Goal: Task Accomplishment & Management: Use online tool/utility

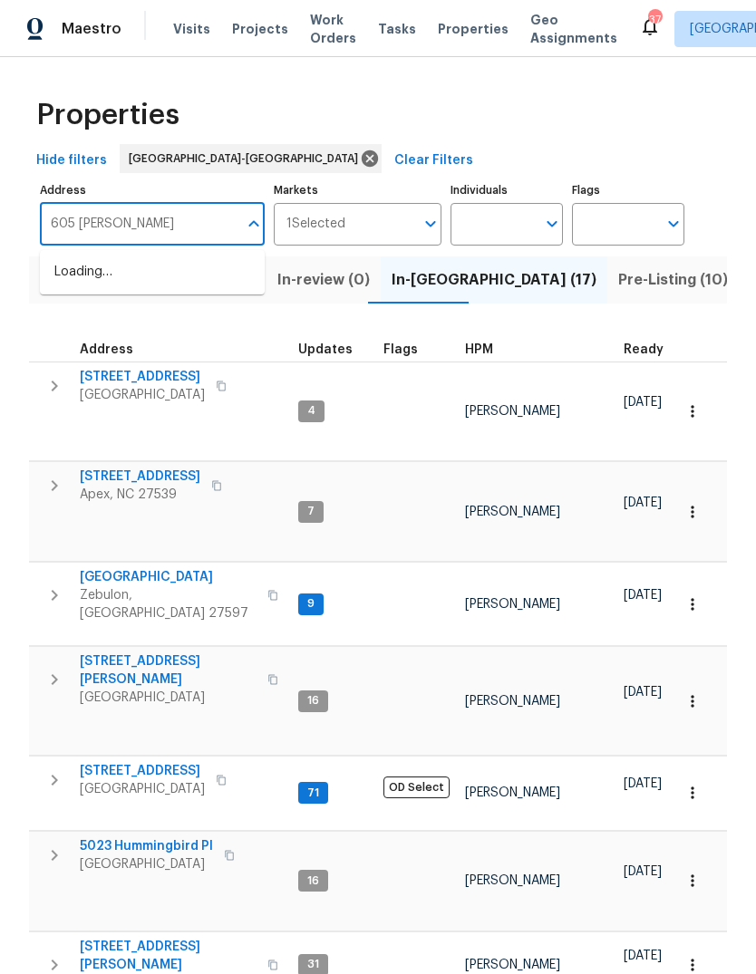
type input "605 mitchell"
click at [125, 273] on li "605 Mitchell Ave Franklinton NC 27525" at bounding box center [152, 281] width 225 height 49
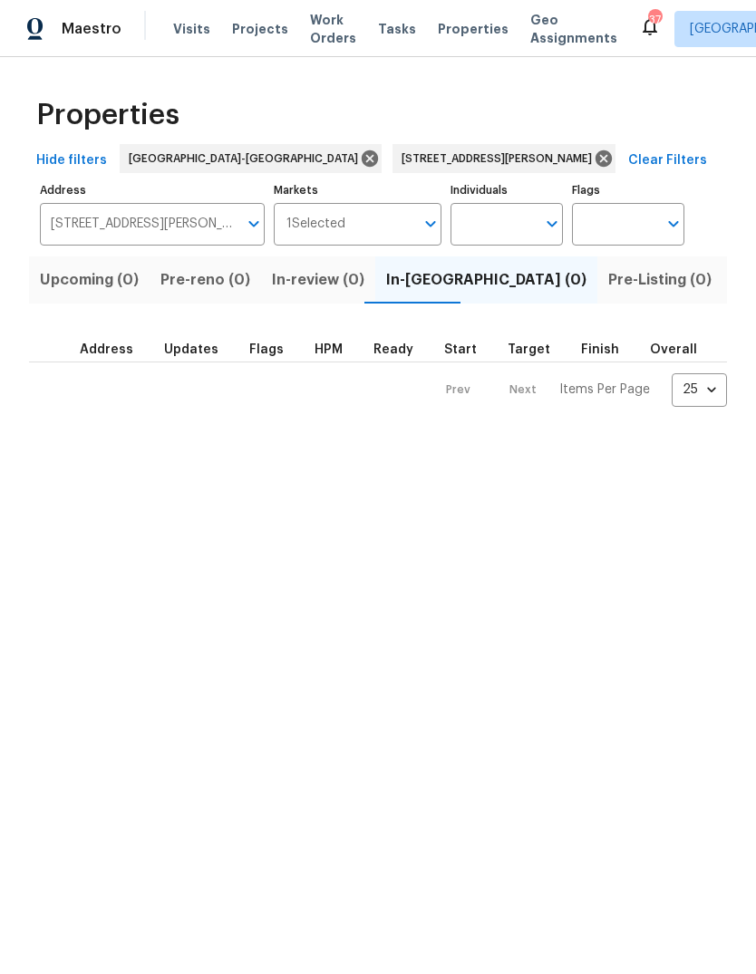
click at [733, 281] on span "Listed (1)" at bounding box center [765, 279] width 65 height 25
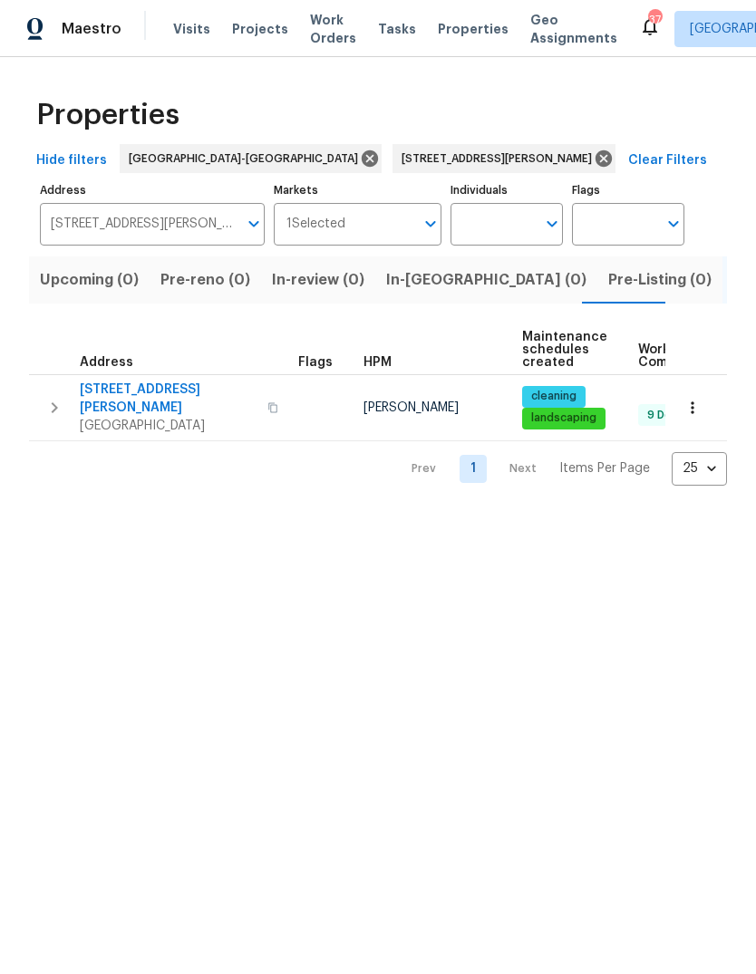
click at [689, 404] on icon "button" at bounding box center [692, 408] width 18 height 18
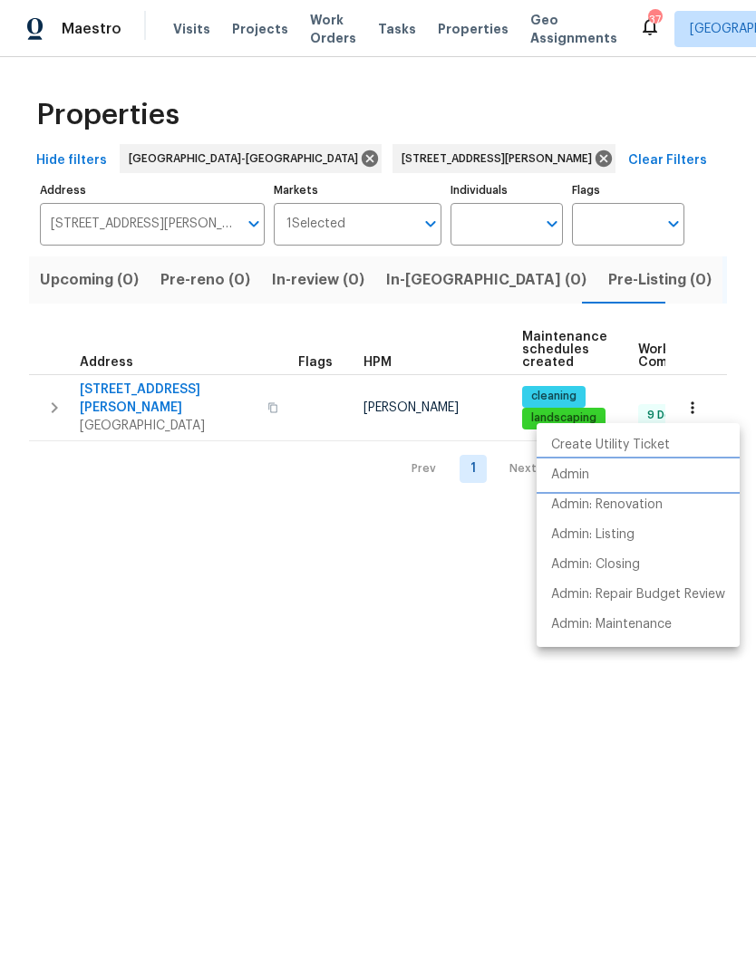
click at [572, 476] on p "Admin" at bounding box center [570, 475] width 38 height 19
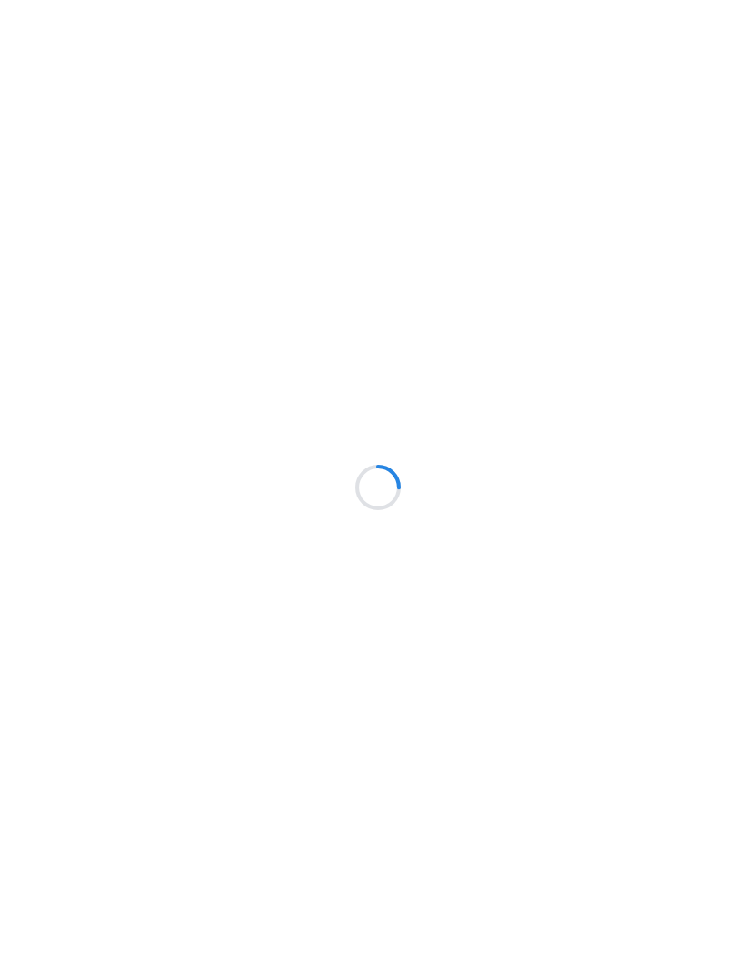
scroll to position [68, 0]
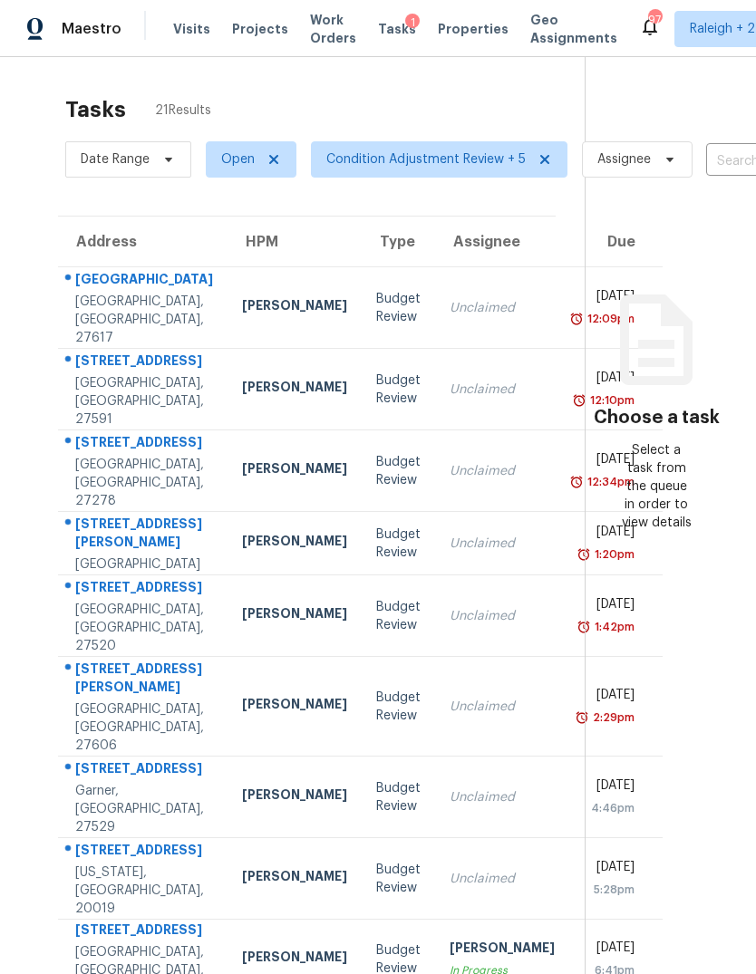
click at [449, 299] on div "Unclaimed" at bounding box center [501, 308] width 105 height 18
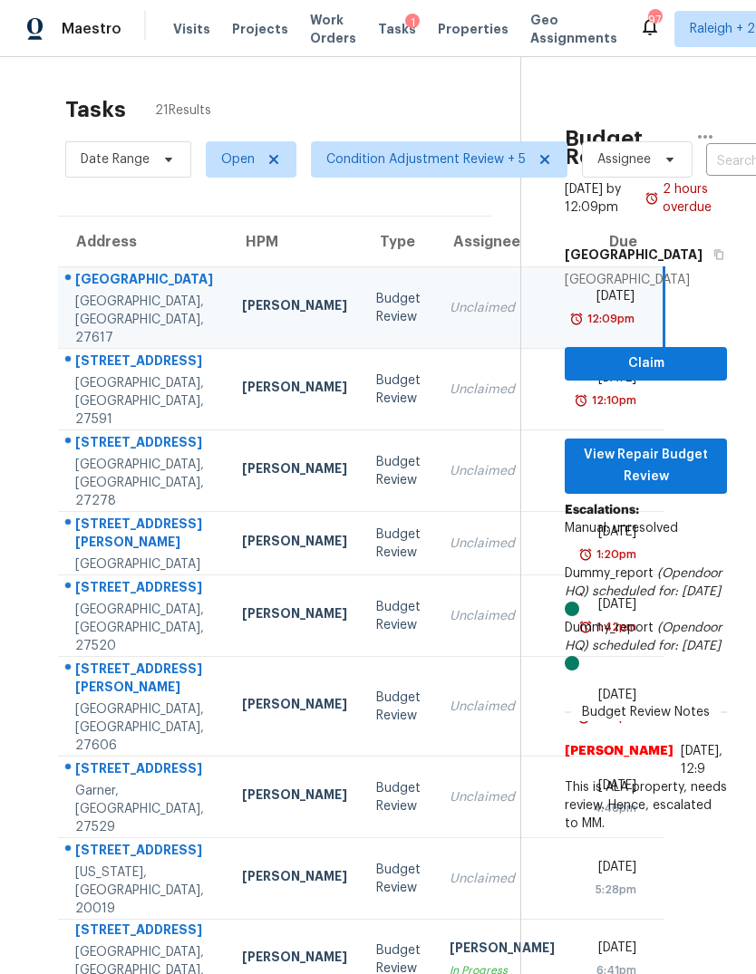
click at [449, 381] on div "Unclaimed" at bounding box center [501, 390] width 105 height 18
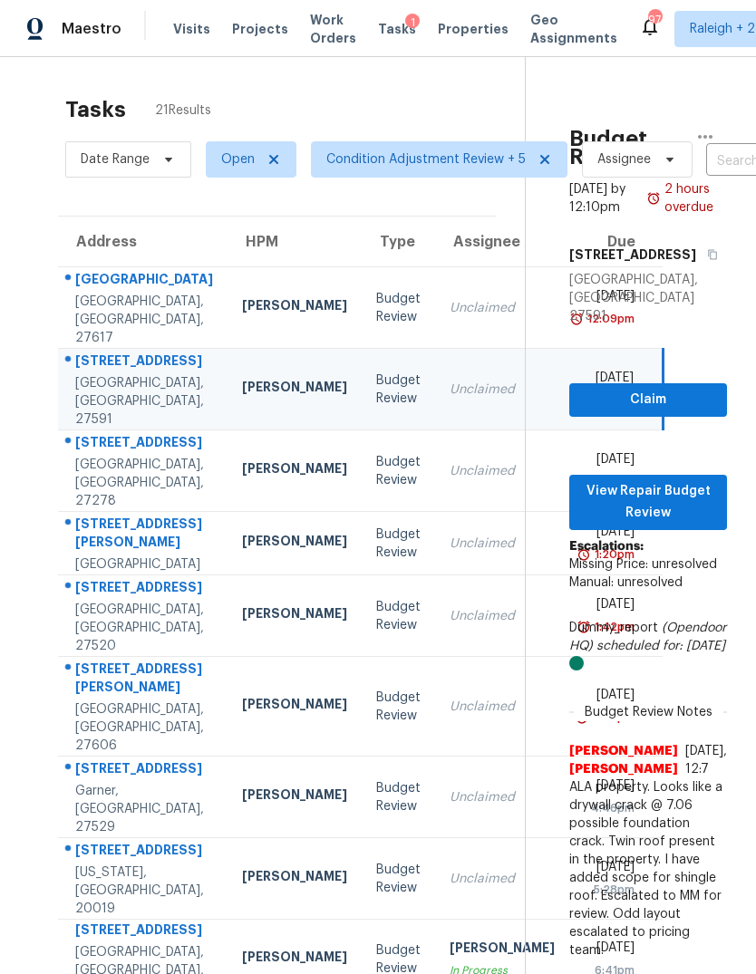
click at [435, 430] on td "Unclaimed" at bounding box center [502, 471] width 134 height 82
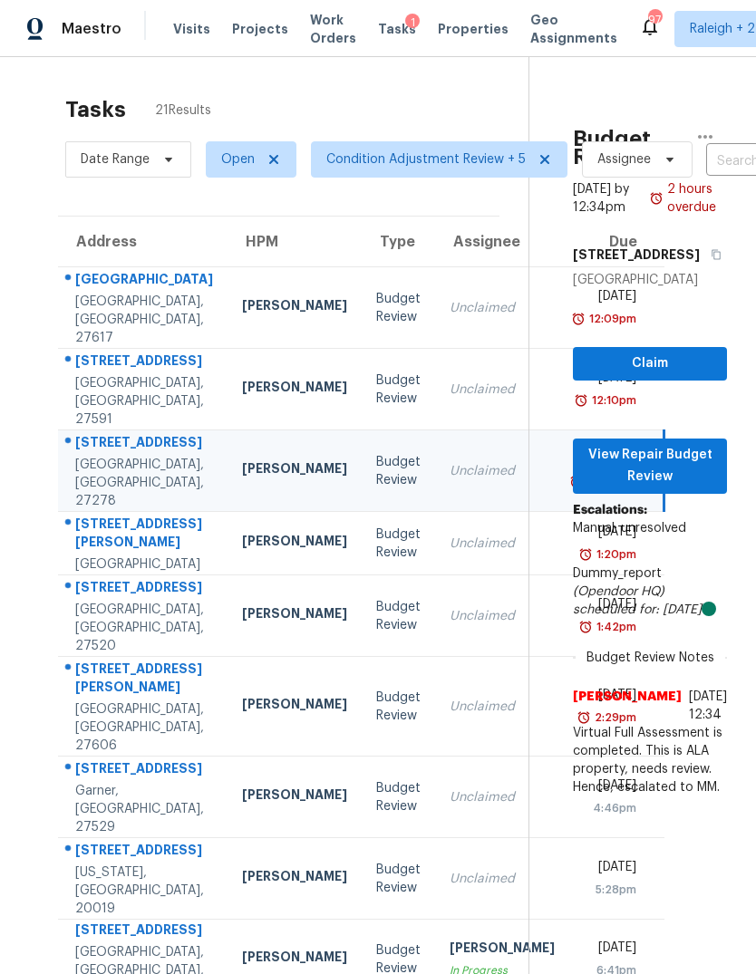
click at [449, 535] on div "Unclaimed" at bounding box center [501, 544] width 105 height 18
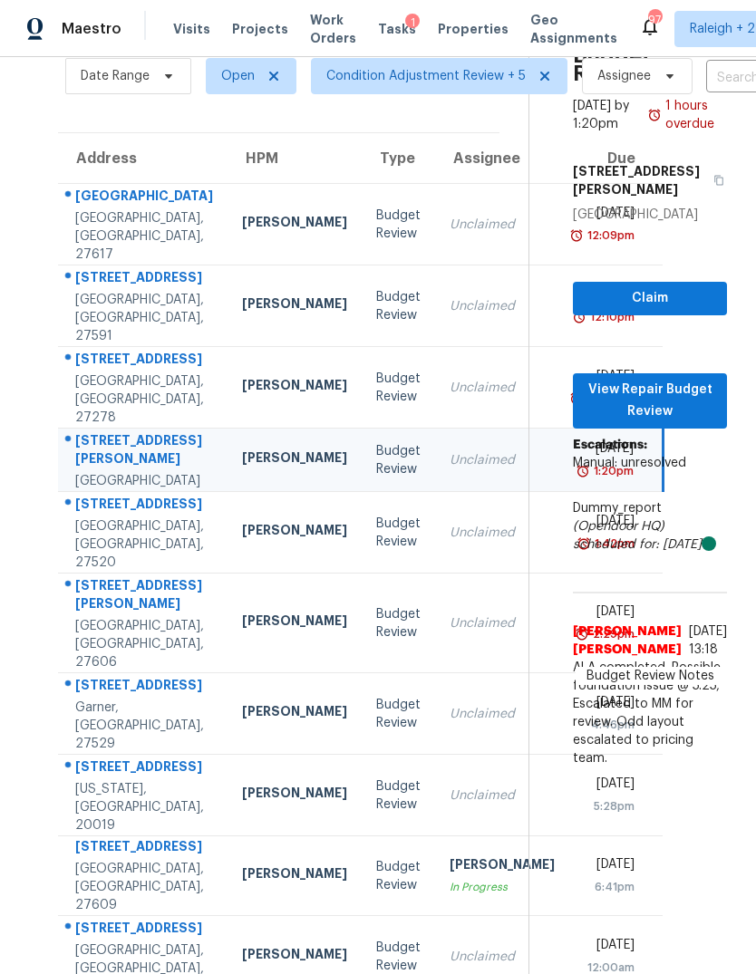
scroll to position [84, 0]
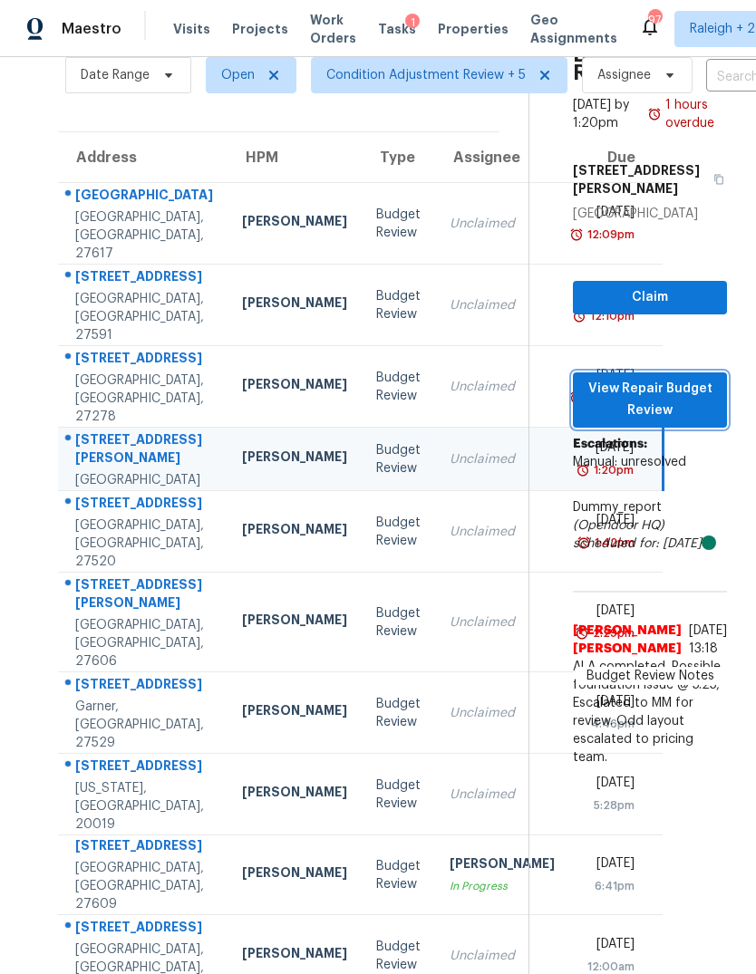
click at [667, 378] on span "View Repair Budget Review" at bounding box center [649, 400] width 125 height 44
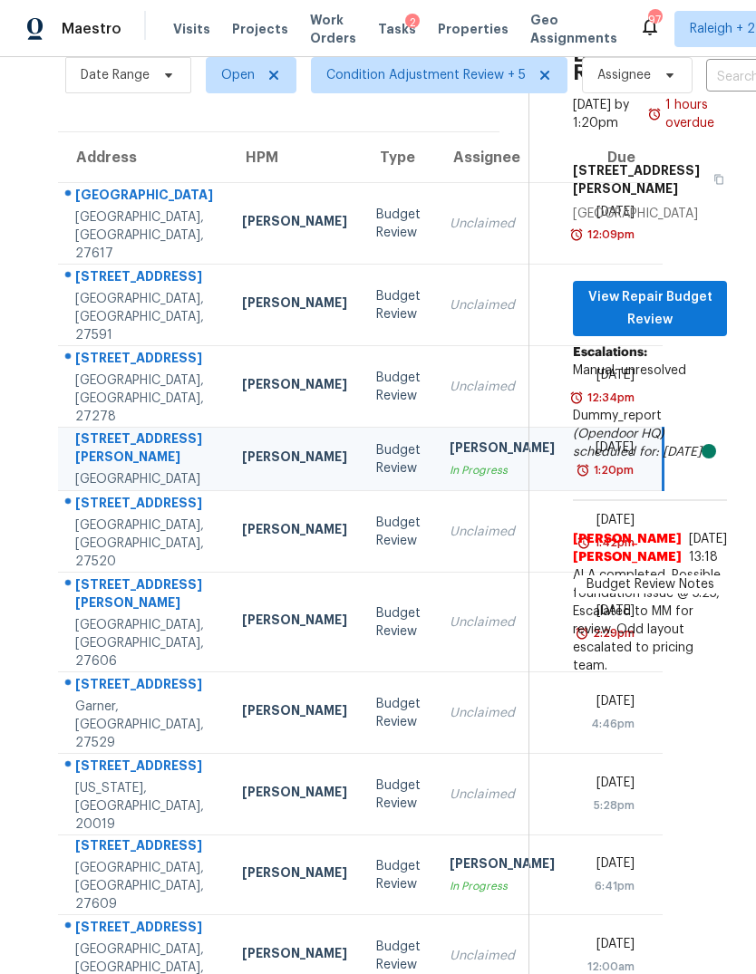
click at [449, 523] on div "Unclaimed" at bounding box center [501, 532] width 105 height 18
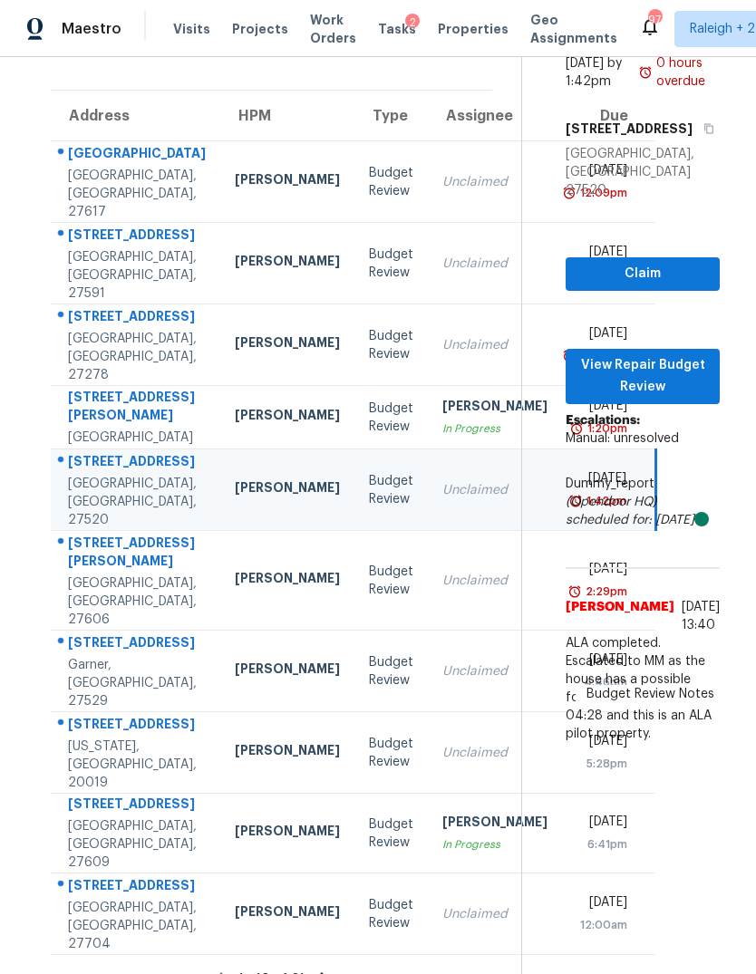
scroll to position [125, 7]
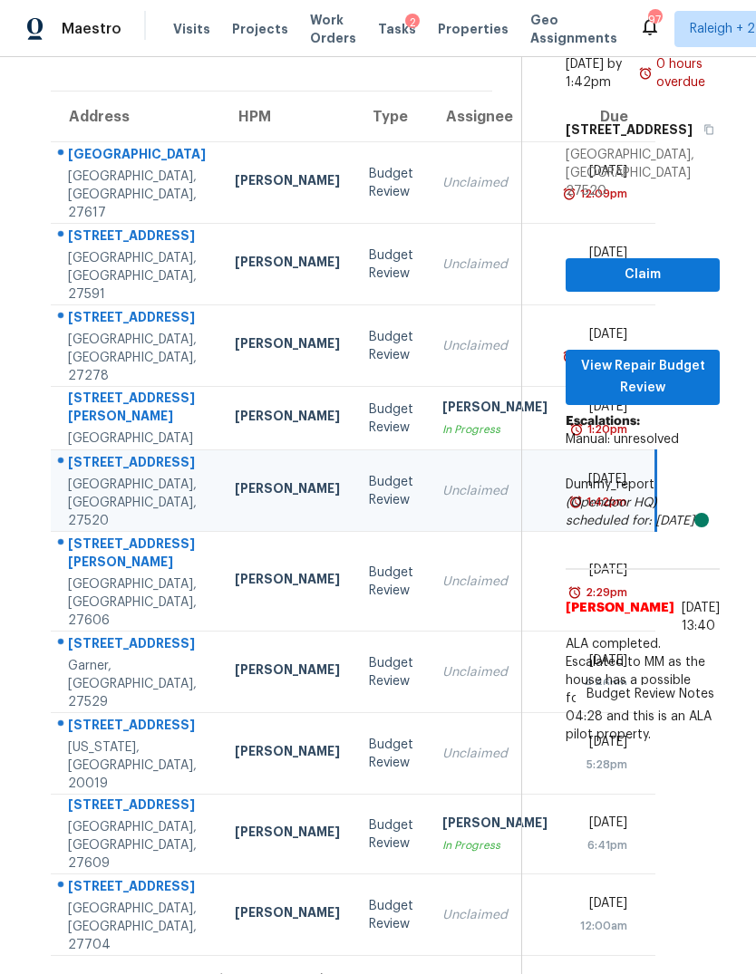
click at [428, 532] on td "Unclaimed" at bounding box center [495, 582] width 134 height 100
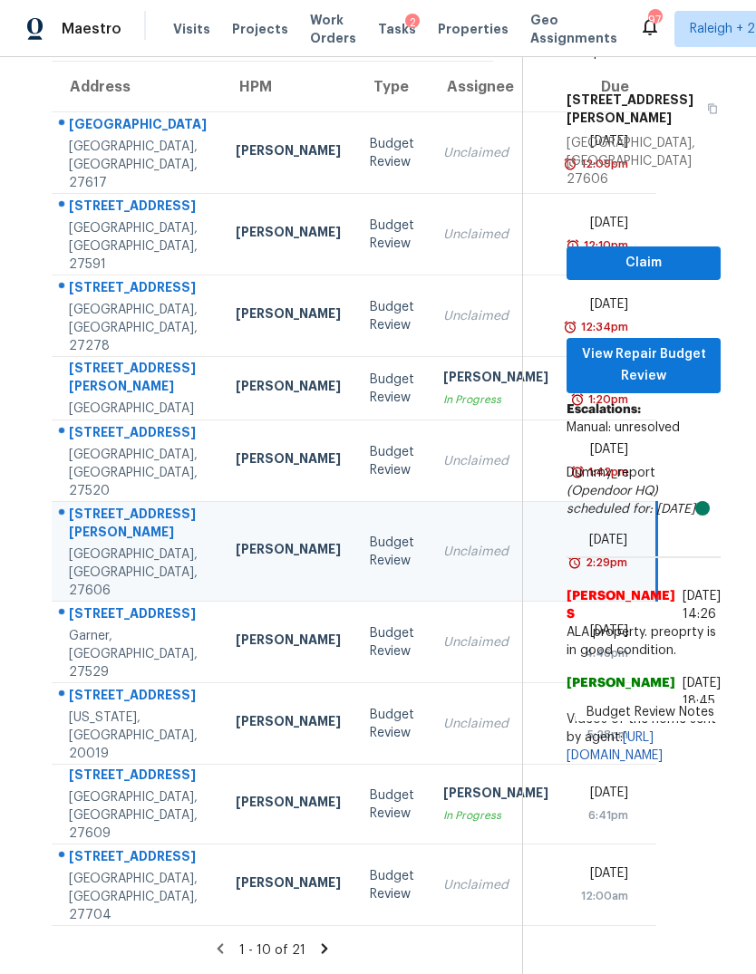
click at [443, 633] on div "Unclaimed" at bounding box center [495, 642] width 105 height 18
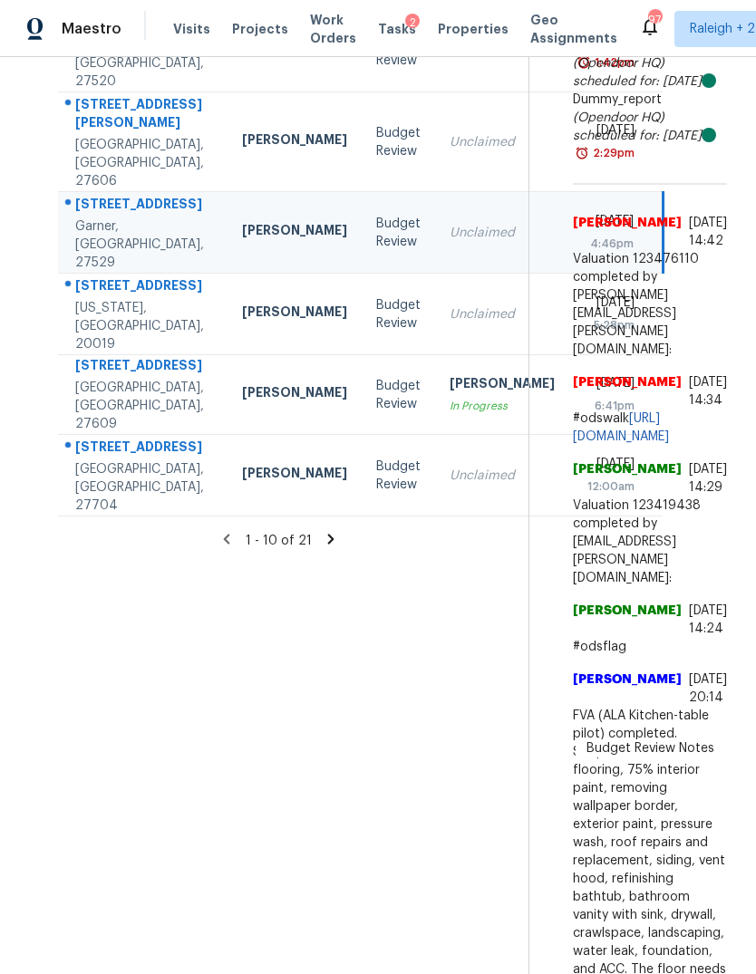
scroll to position [564, 0]
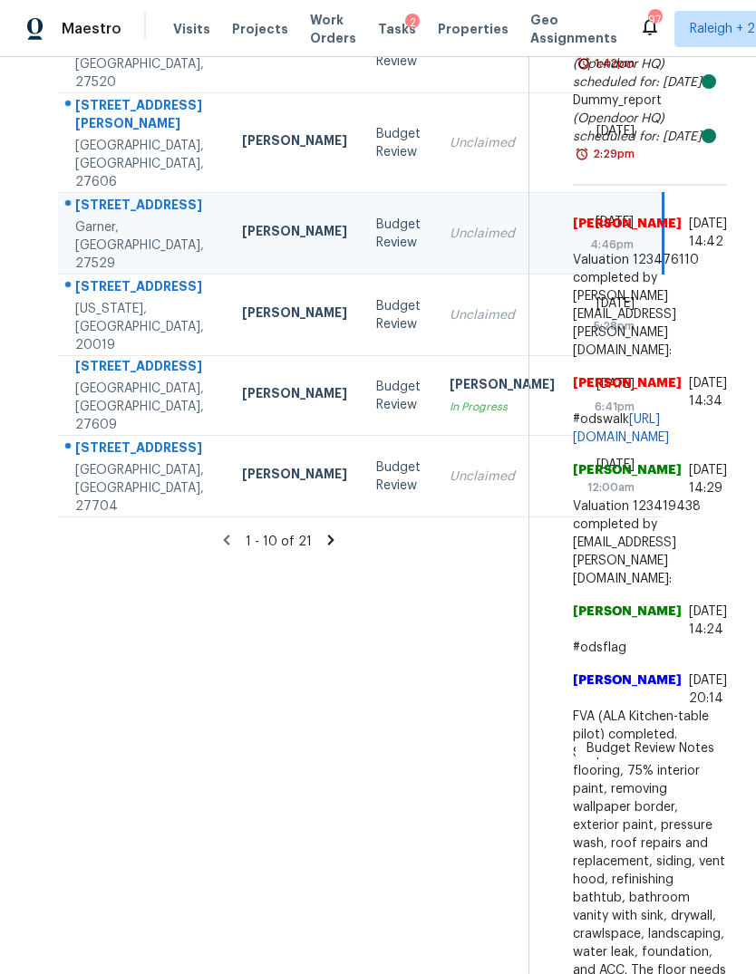
click at [449, 306] on div "Unclaimed" at bounding box center [501, 315] width 105 height 18
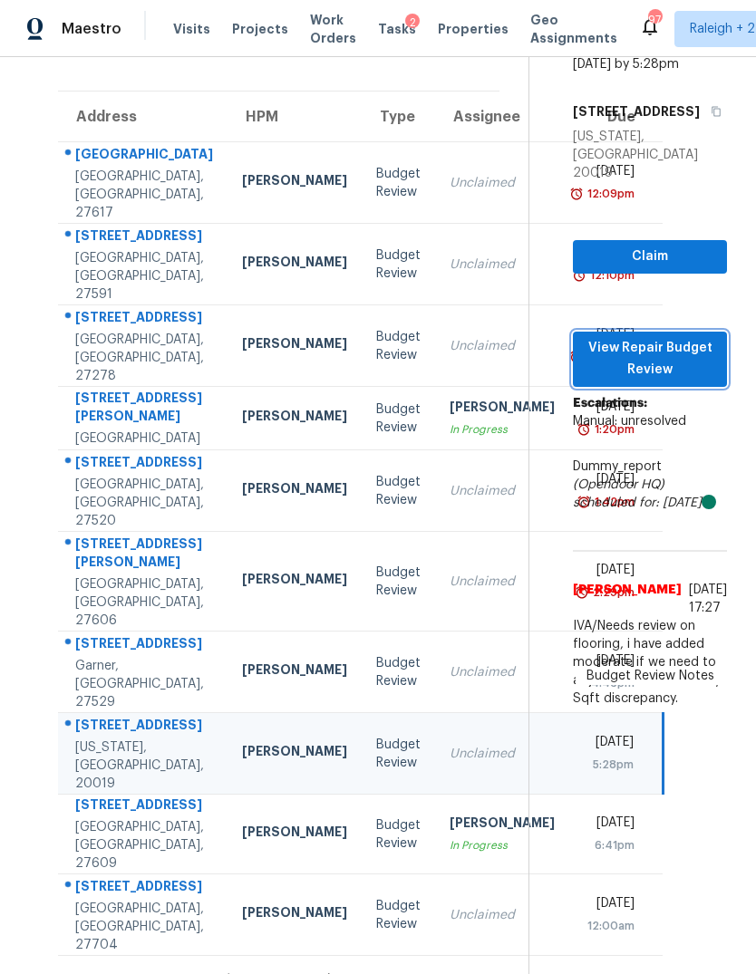
click at [692, 337] on span "View Repair Budget Review" at bounding box center [649, 359] width 125 height 44
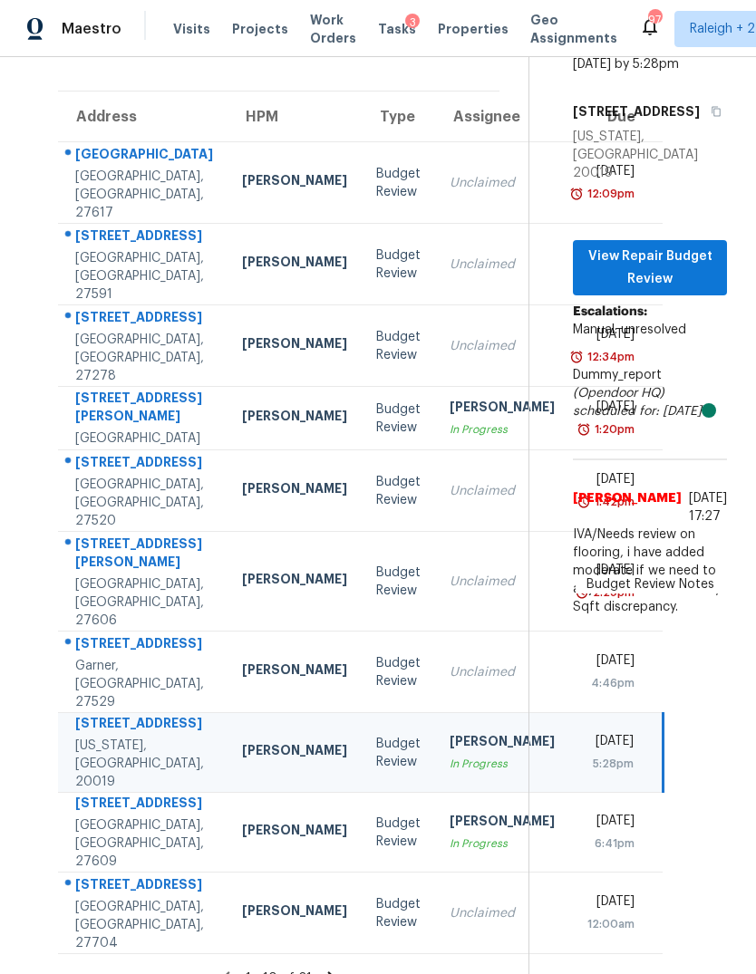
scroll to position [123, 0]
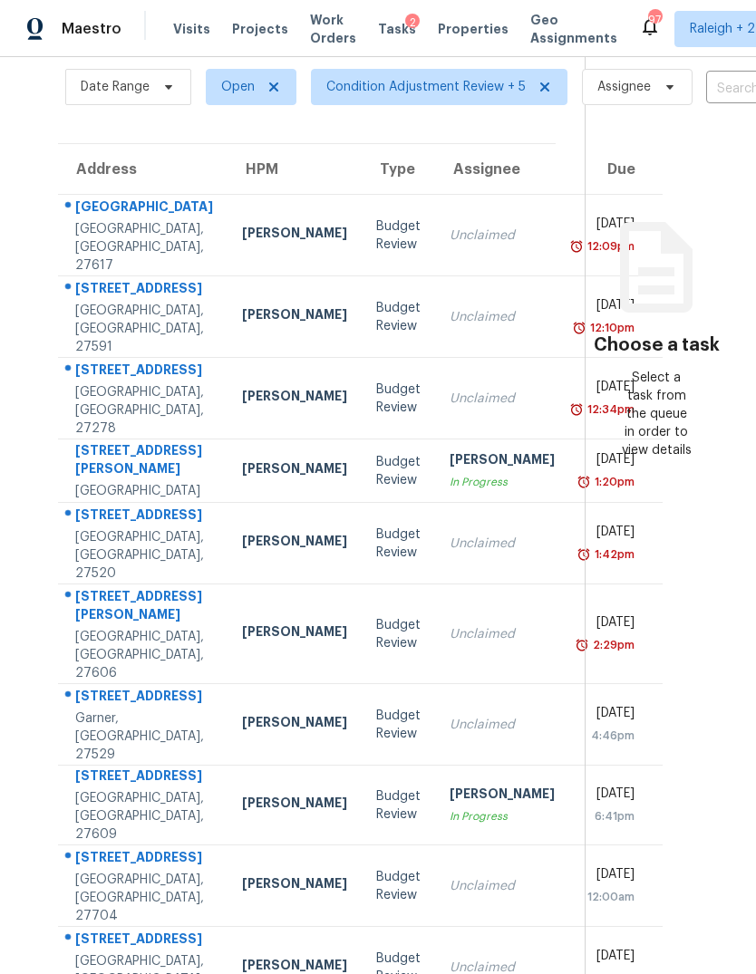
scroll to position [71, 0]
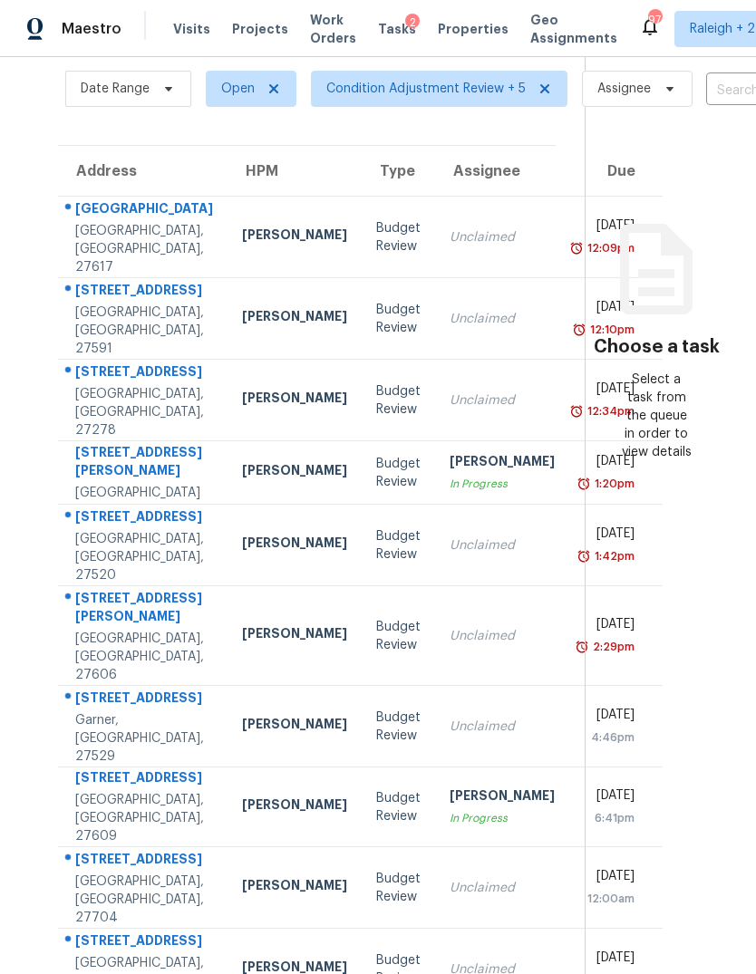
click at [449, 809] on div "In Progress" at bounding box center [501, 818] width 105 height 18
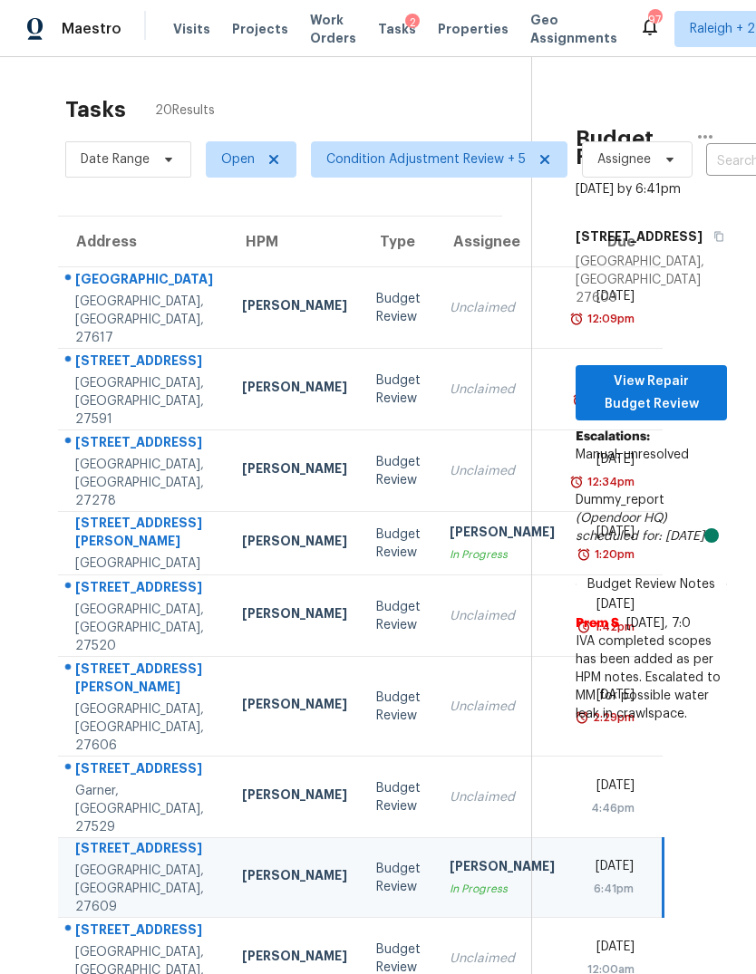
scroll to position [0, 0]
click at [678, 384] on span "View Repair Budget Review" at bounding box center [651, 393] width 122 height 44
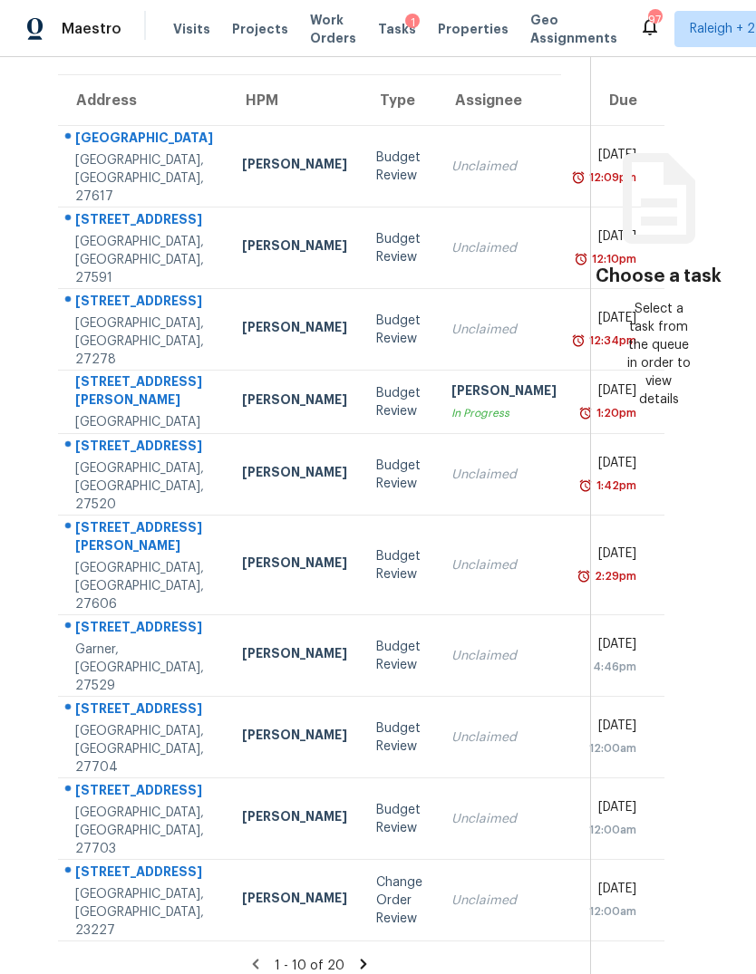
scroll to position [68, 0]
click at [362, 956] on icon at bounding box center [363, 964] width 16 height 16
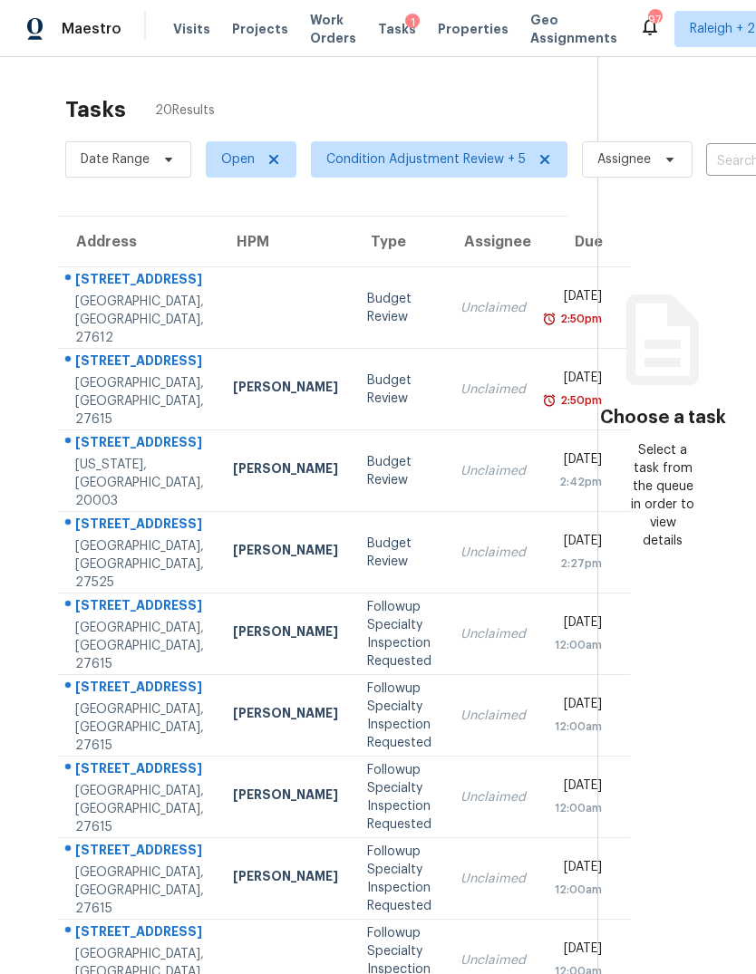
scroll to position [0, 0]
click at [460, 381] on div "Unclaimed" at bounding box center [492, 390] width 65 height 18
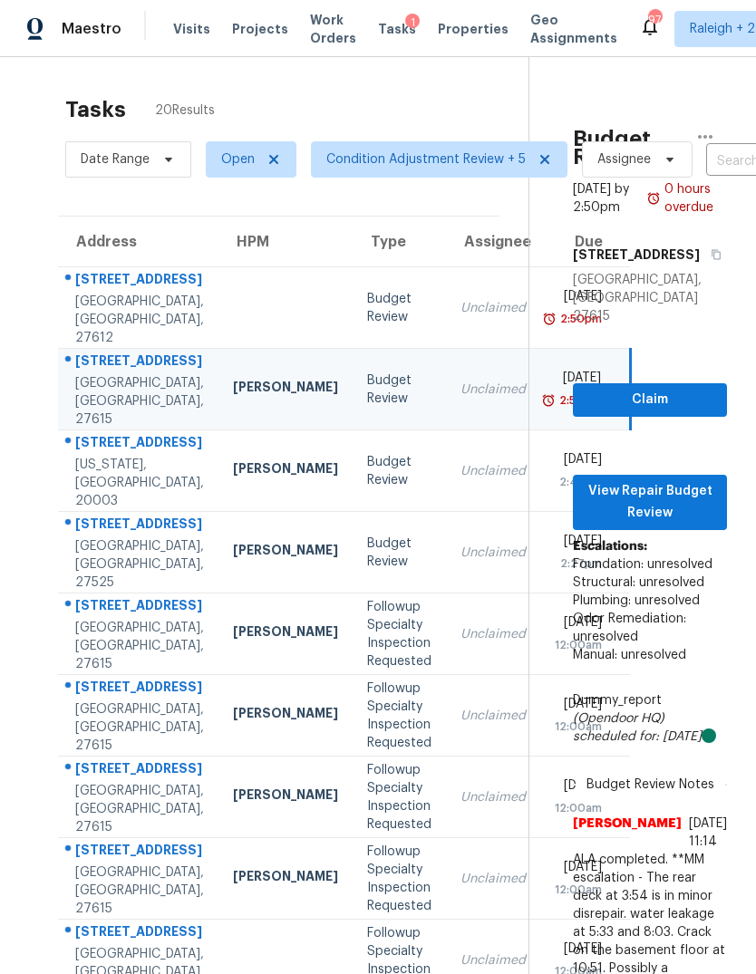
click at [446, 460] on td "Unclaimed" at bounding box center [493, 471] width 94 height 82
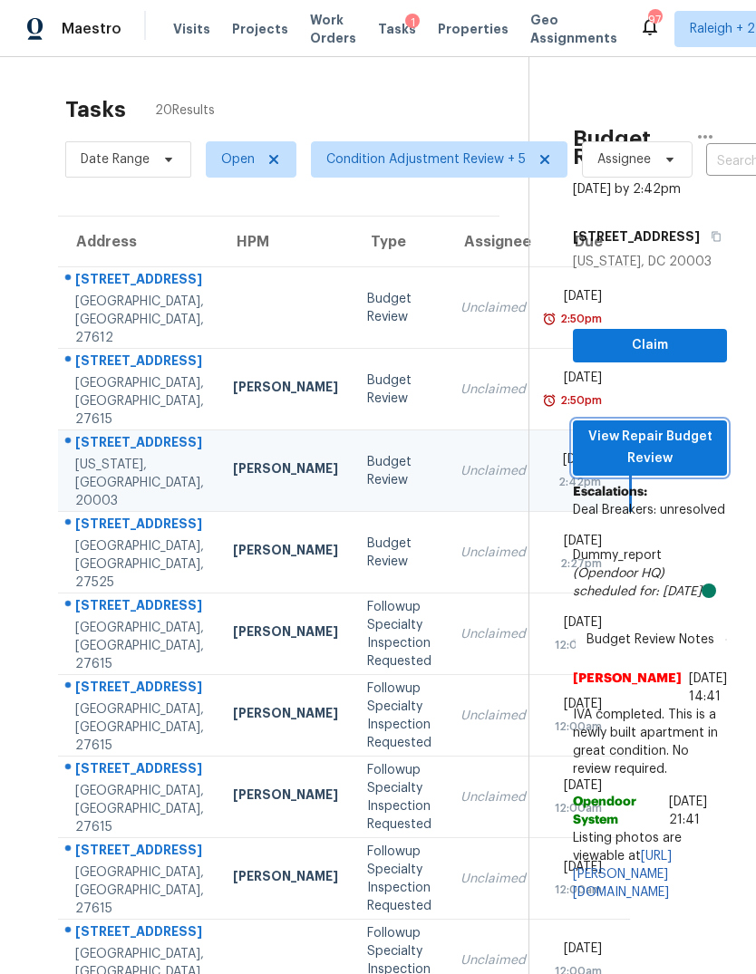
click at [682, 426] on span "View Repair Budget Review" at bounding box center [649, 448] width 125 height 44
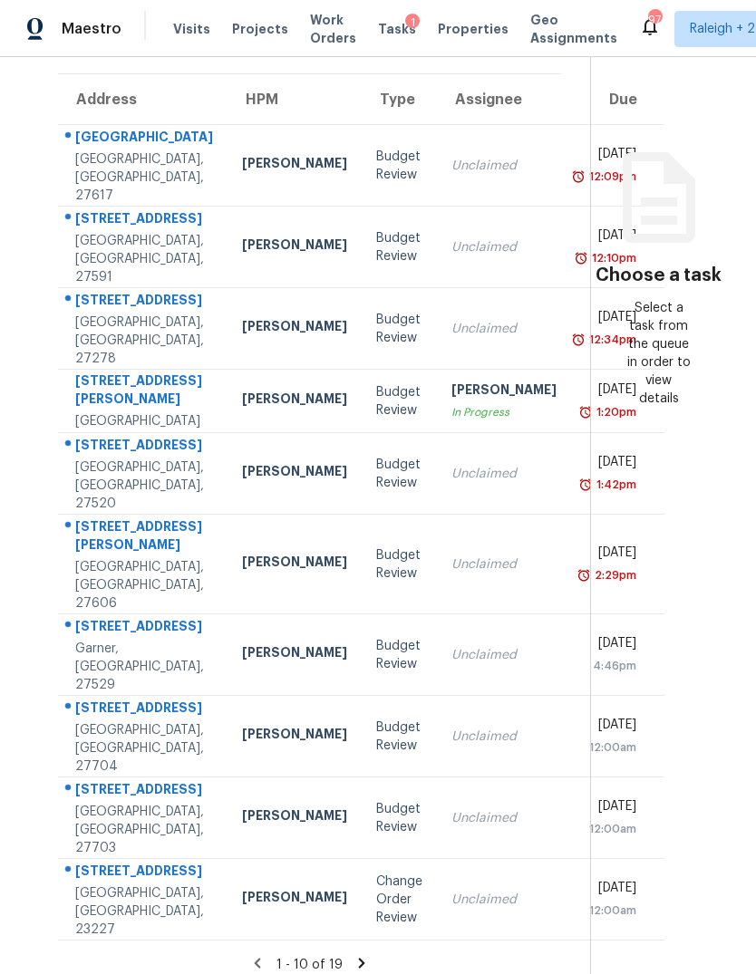
scroll to position [141, 0]
click at [367, 956] on div "1 - 10 of 19" at bounding box center [309, 965] width 561 height 19
click at [363, 956] on icon at bounding box center [361, 964] width 16 height 16
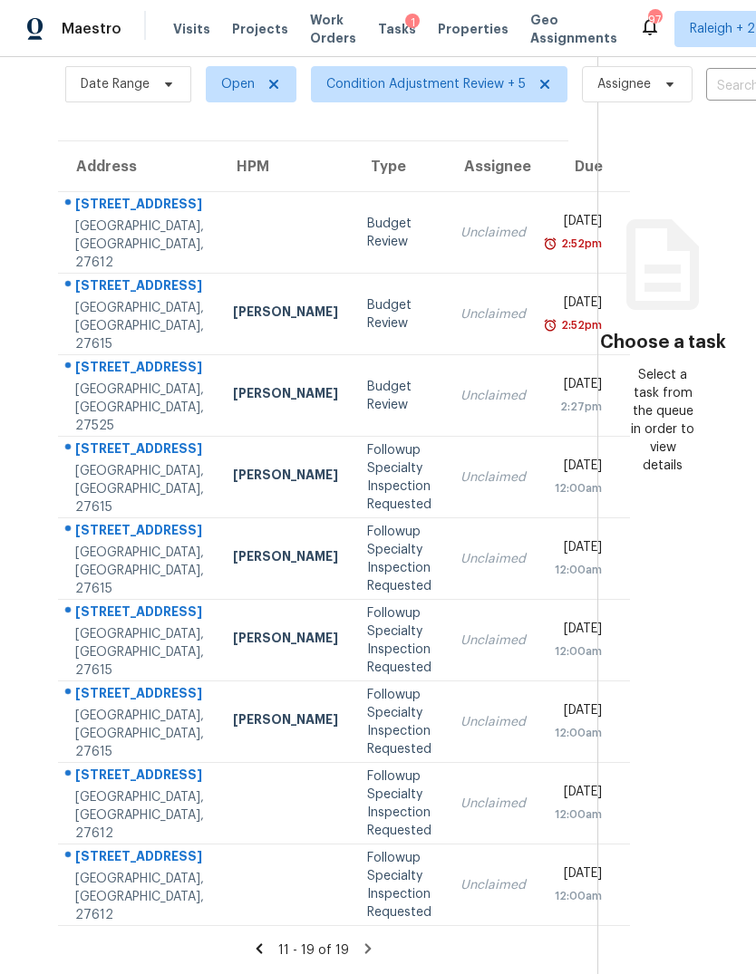
scroll to position [159, 0]
click at [460, 387] on div "Unclaimed" at bounding box center [492, 396] width 65 height 18
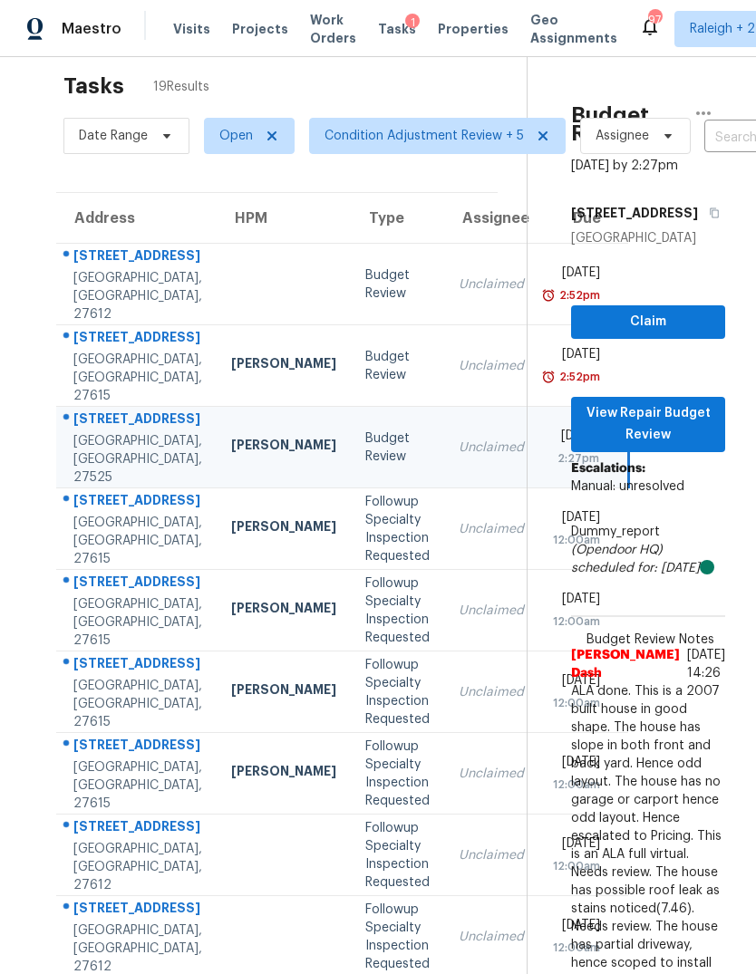
scroll to position [1, 2]
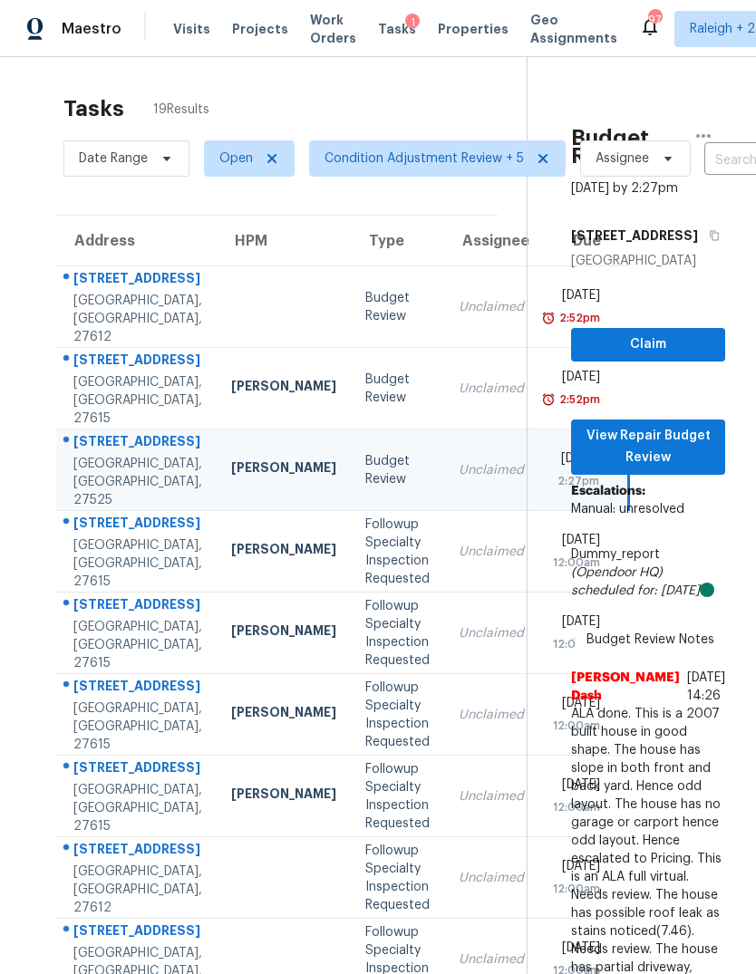
click at [458, 380] on div "Unclaimed" at bounding box center [490, 389] width 65 height 18
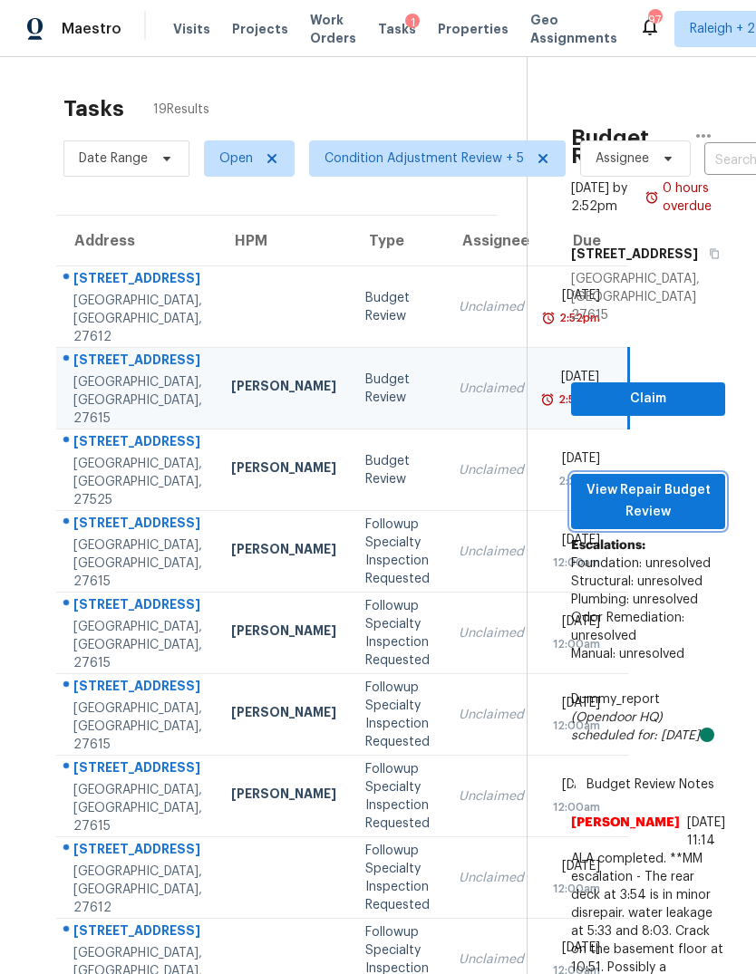
click at [680, 479] on span "View Repair Budget Review" at bounding box center [647, 501] width 125 height 44
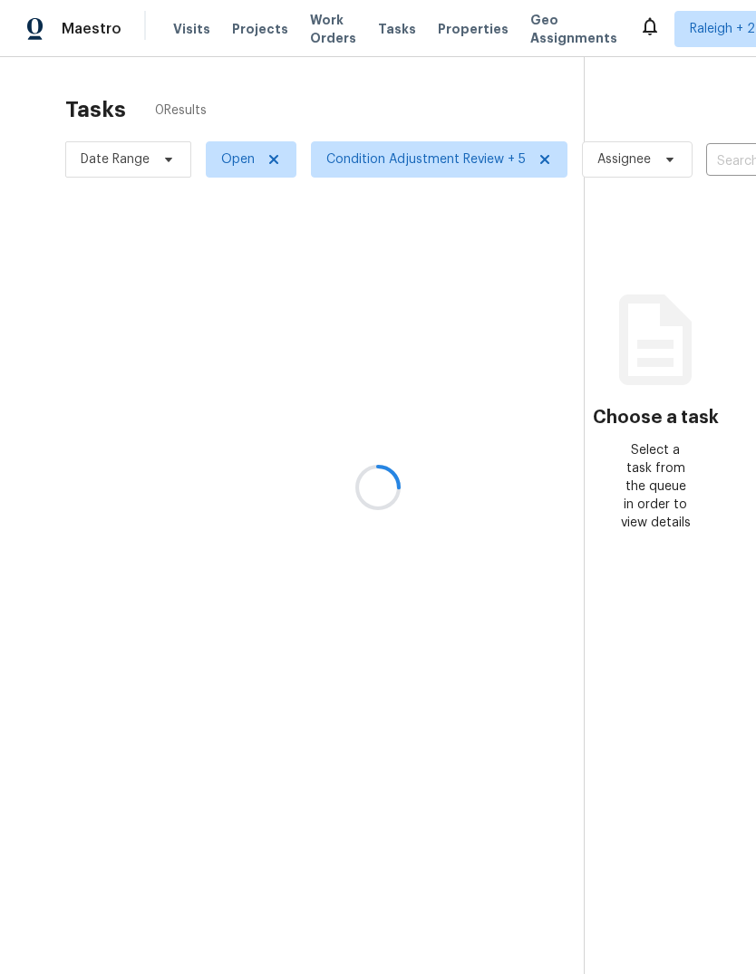
scroll to position [68, 0]
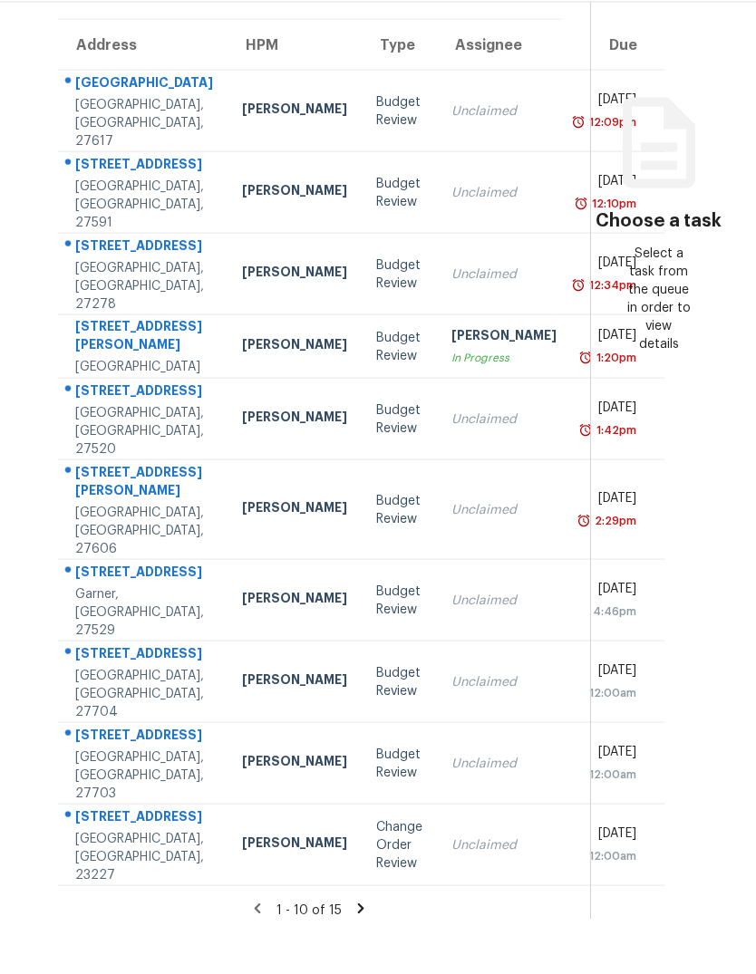
scroll to position [141, 0]
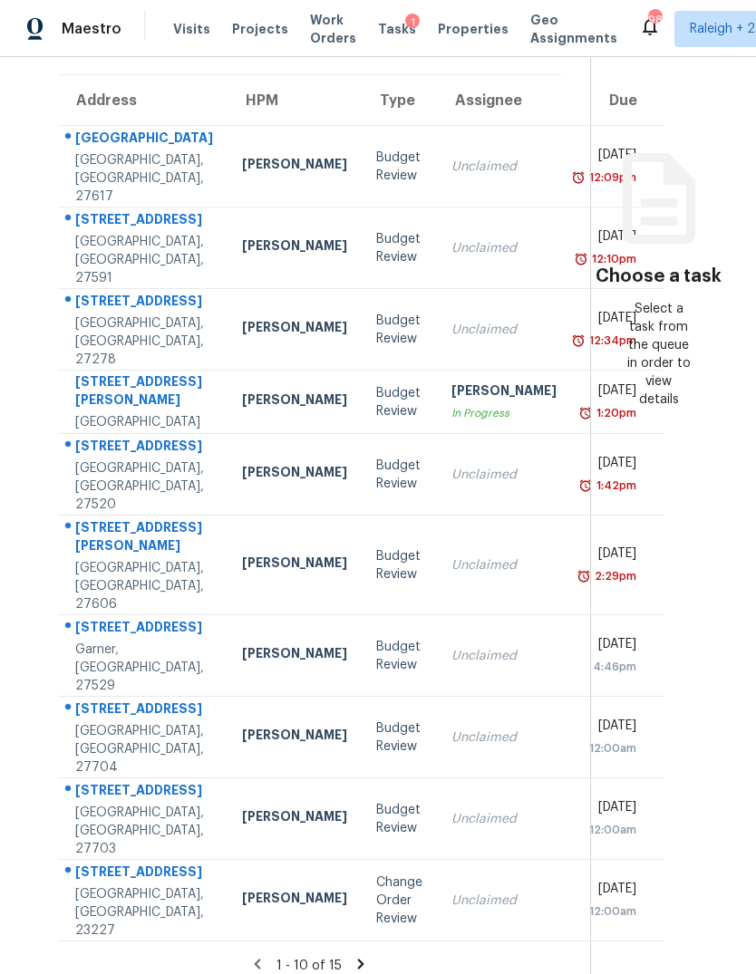
click at [360, 956] on icon at bounding box center [360, 964] width 16 height 16
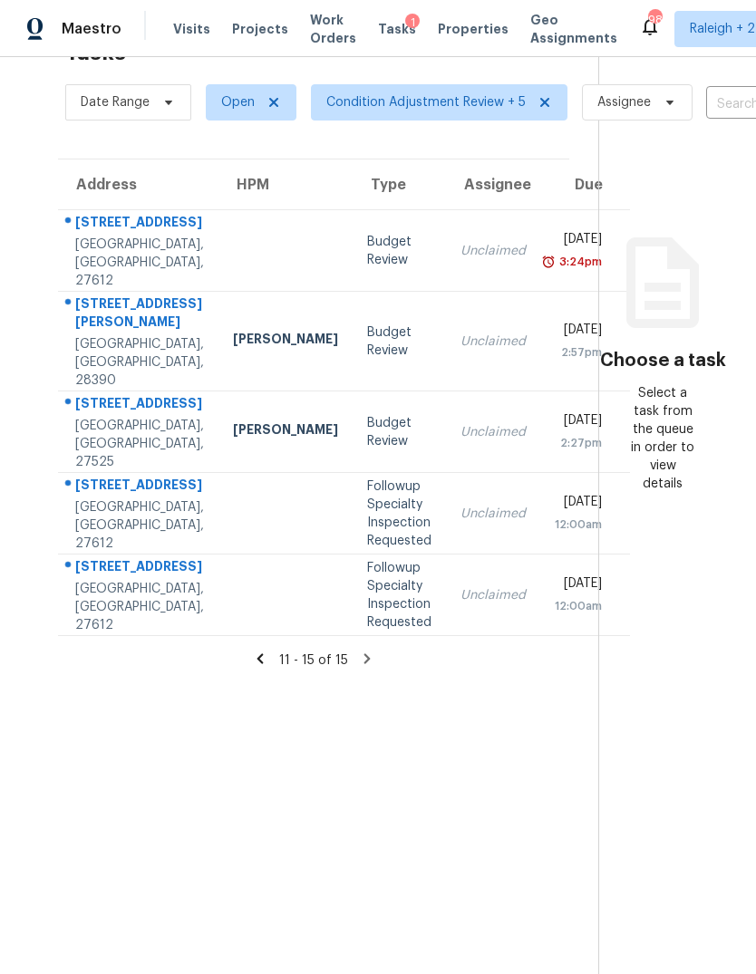
click at [256, 664] on icon at bounding box center [259, 659] width 6 height 10
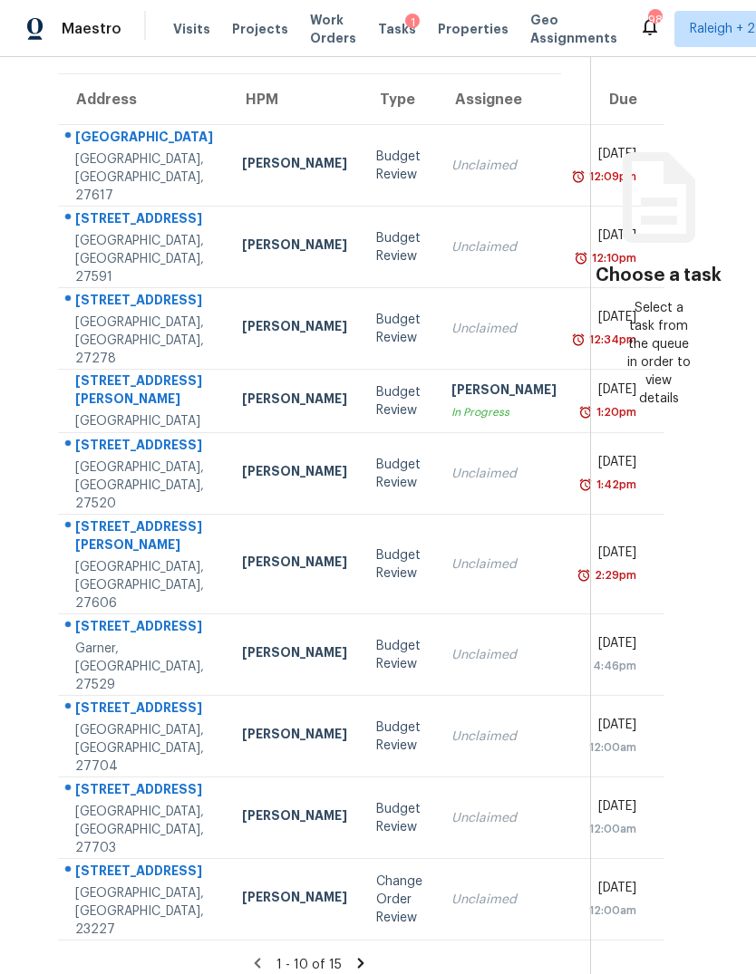
scroll to position [141, 0]
click at [571, 873] on td "Sat, Aug 16th 2025 12:00am" at bounding box center [617, 901] width 93 height 82
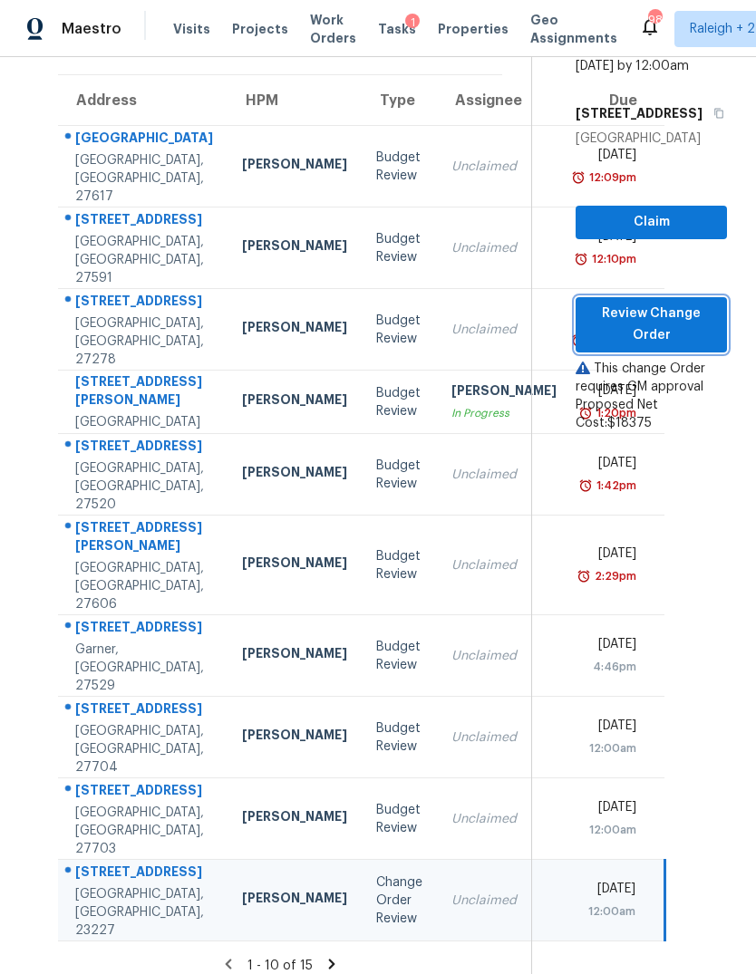
click at [682, 306] on span "Review Change Order" at bounding box center [651, 325] width 122 height 44
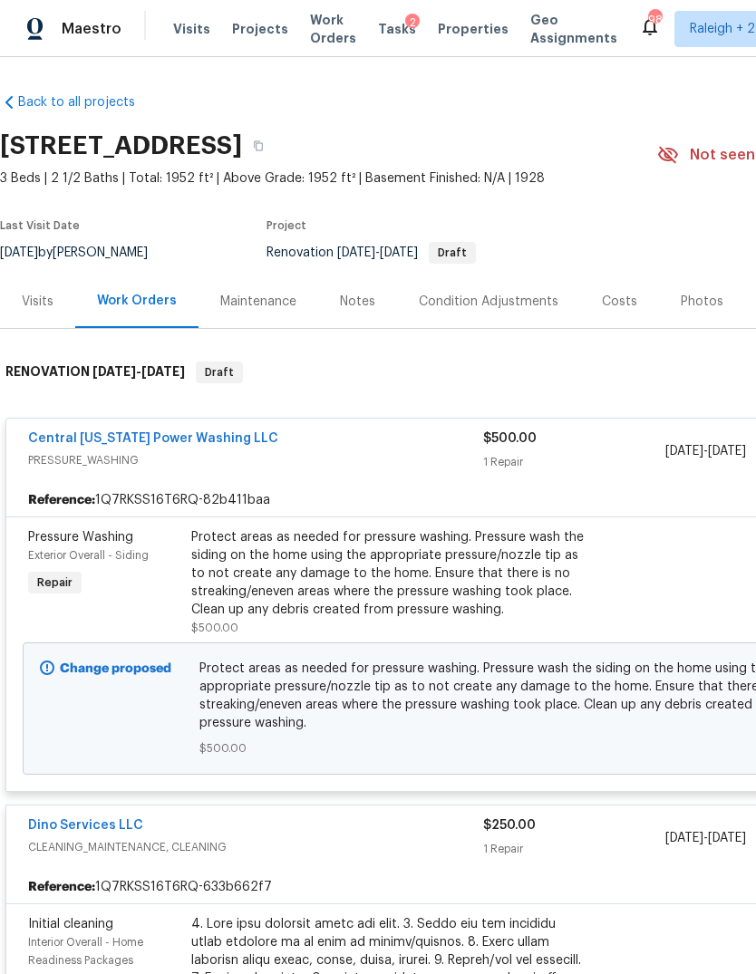
click at [377, 311] on div "Notes" at bounding box center [357, 301] width 79 height 53
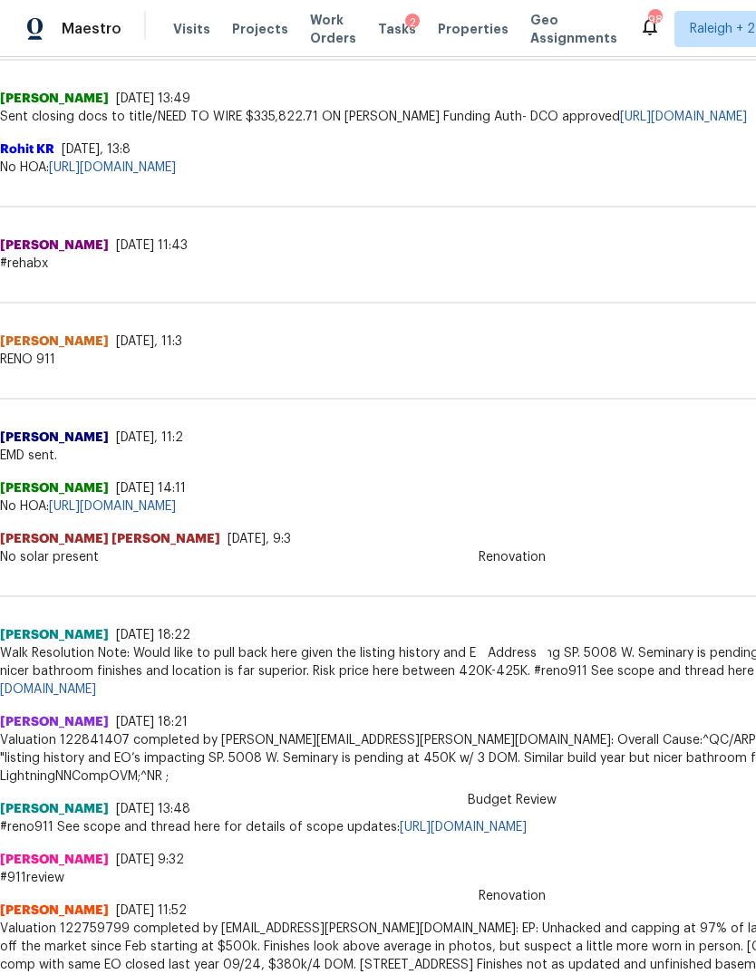
scroll to position [593, 0]
